Goal: Navigation & Orientation: Find specific page/section

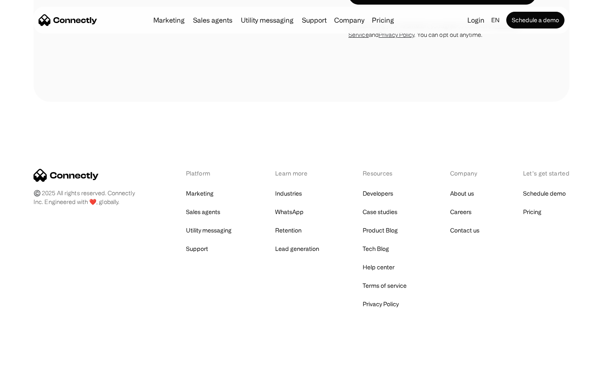
scroll to position [1609, 0]
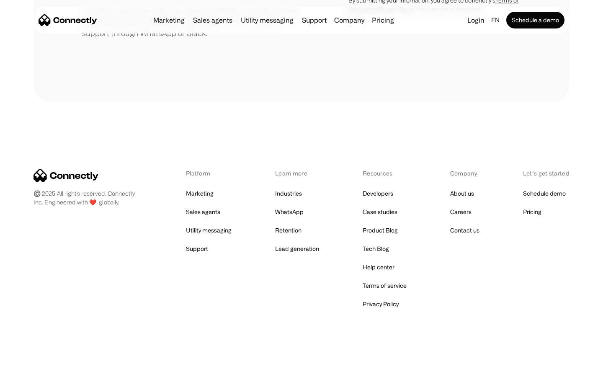
scroll to position [389, 0]
